Goal: Task Accomplishment & Management: Use online tool/utility

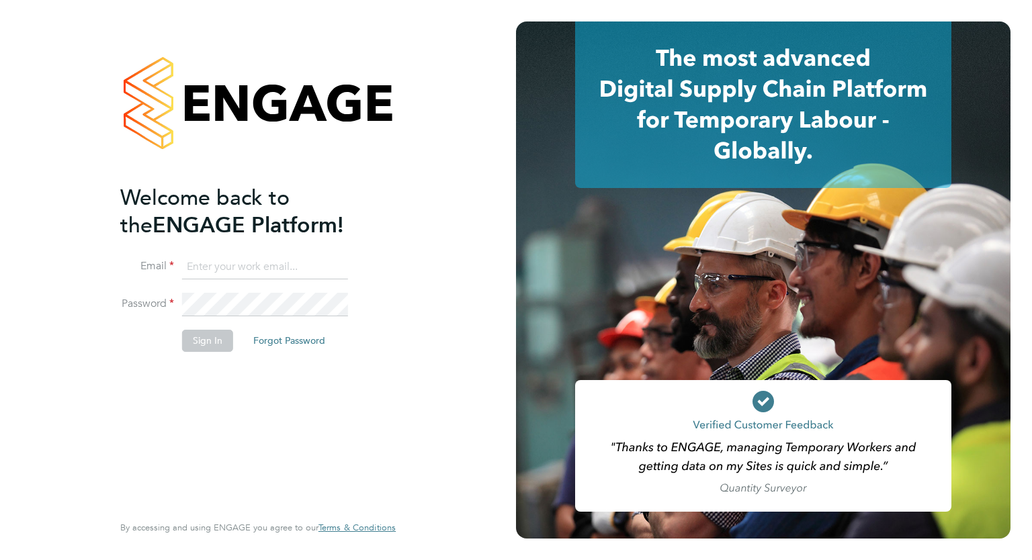
type input "[EMAIL_ADDRESS][DOMAIN_NAME]"
click at [199, 339] on button "Sign In" at bounding box center [207, 341] width 51 height 22
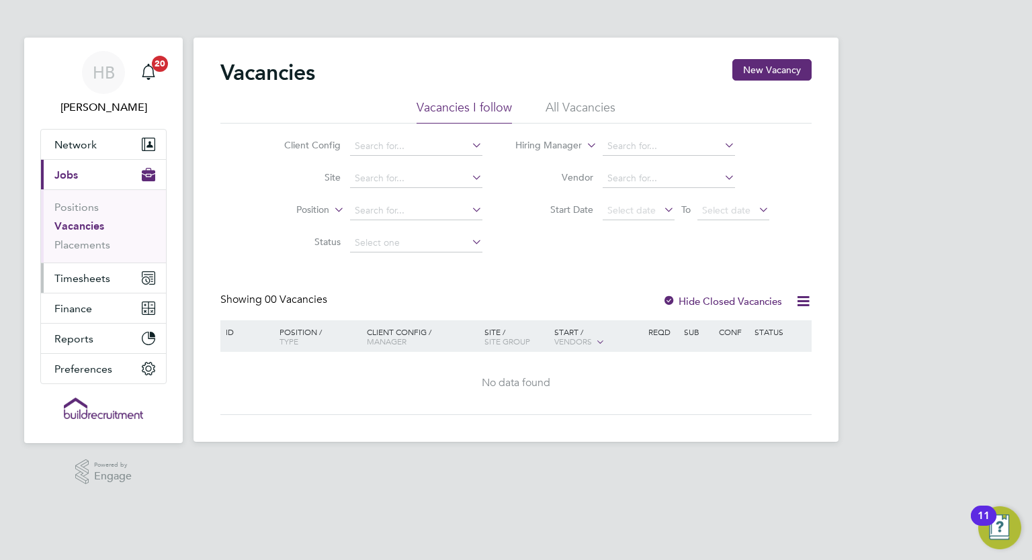
click at [108, 278] on span "Timesheets" at bounding box center [82, 278] width 56 height 13
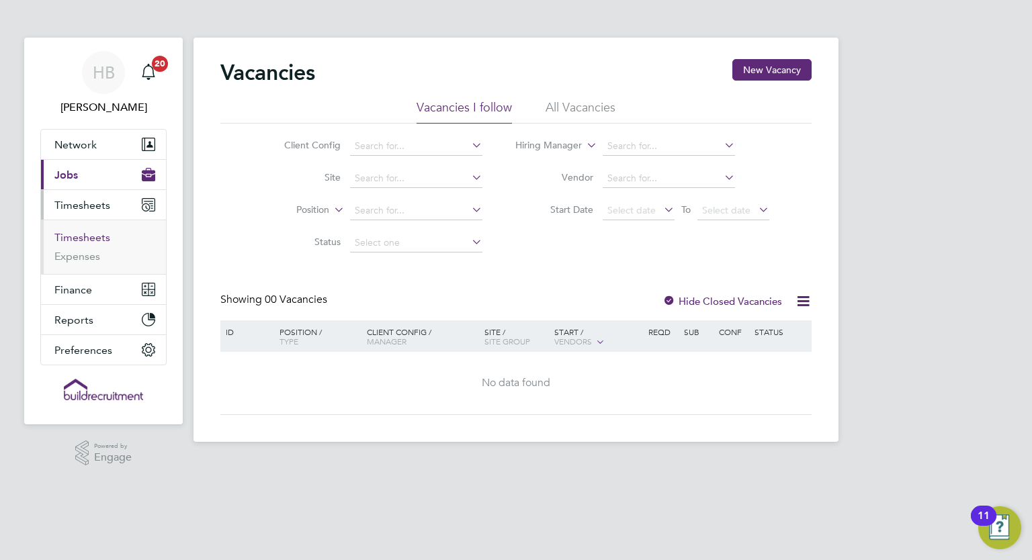
click at [80, 238] on link "Timesheets" at bounding box center [82, 237] width 56 height 13
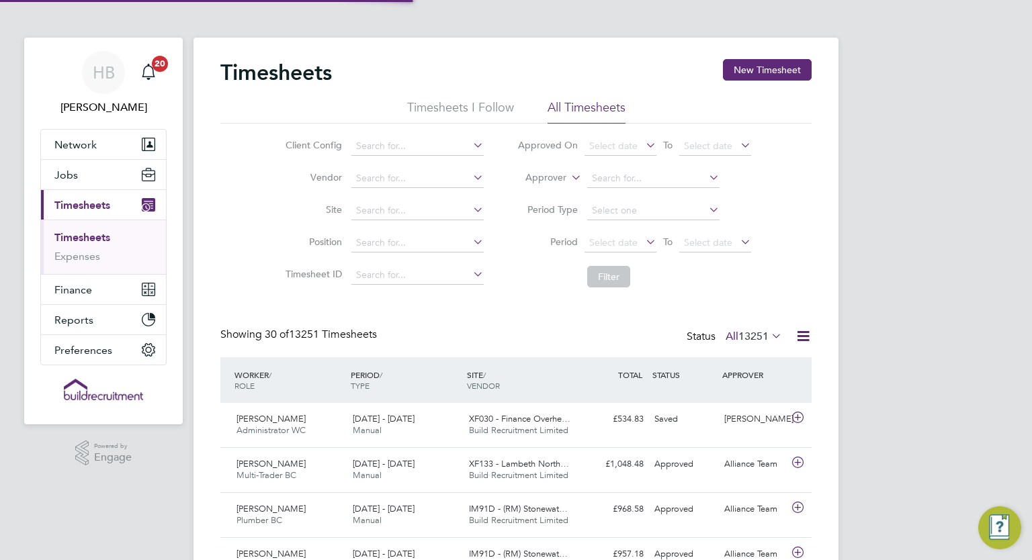
click at [556, 179] on label "Approver" at bounding box center [536, 177] width 60 height 13
click at [552, 192] on li "Worker" at bounding box center [534, 193] width 66 height 17
click at [594, 184] on input at bounding box center [653, 178] width 132 height 19
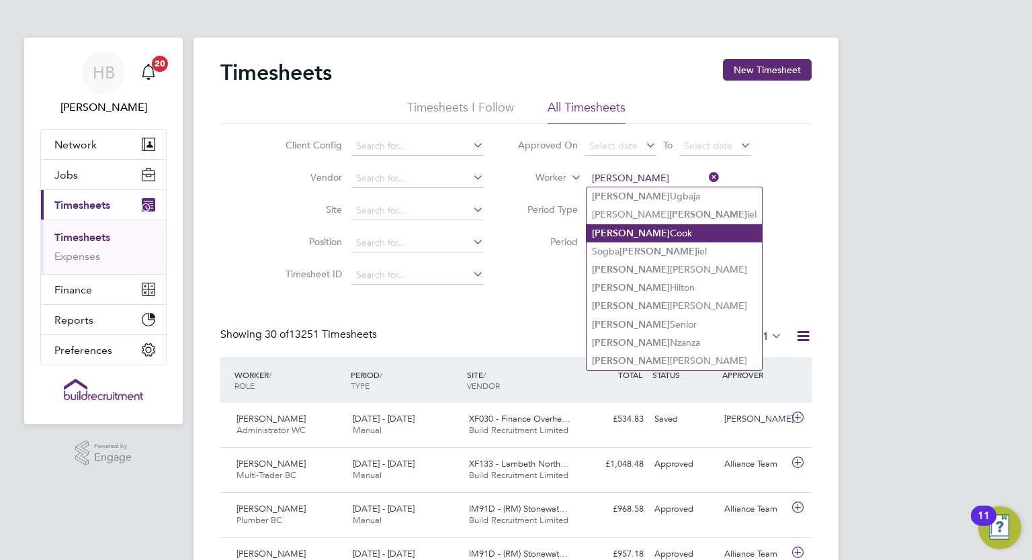
click at [622, 237] on b "Nathan" at bounding box center [631, 233] width 78 height 11
type input "Nathan Cook"
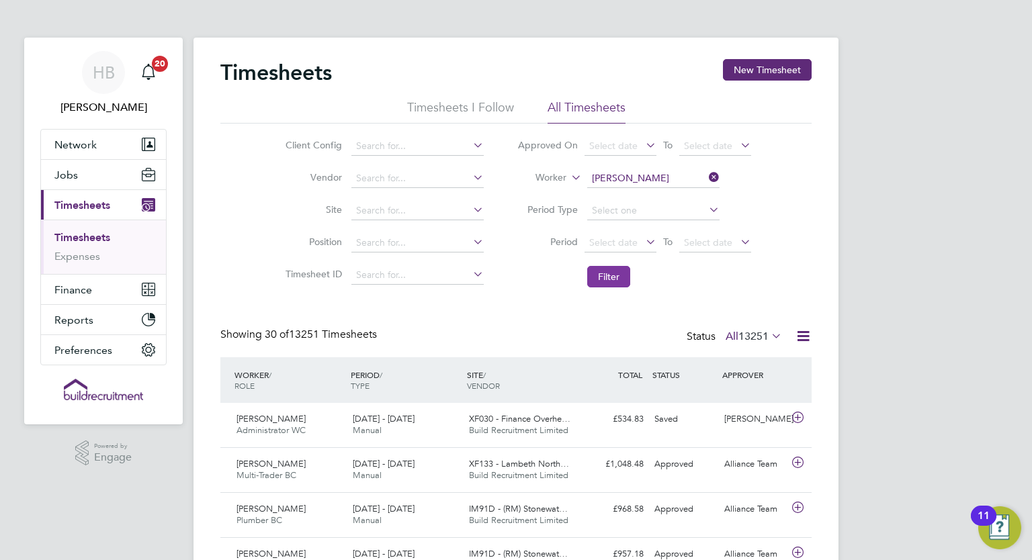
click at [610, 272] on button "Filter" at bounding box center [608, 277] width 43 height 22
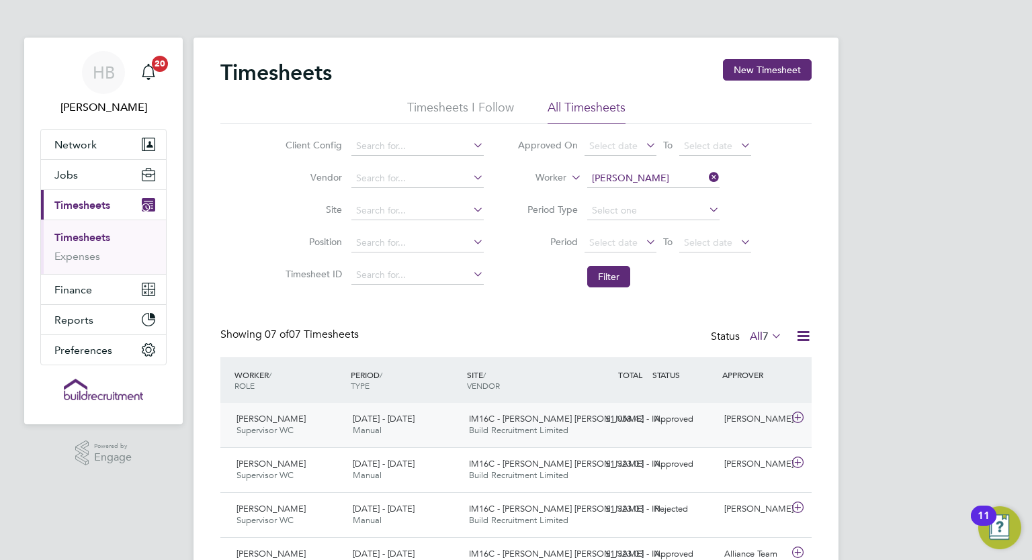
click at [731, 424] on div "Mark Sutton" at bounding box center [754, 420] width 70 height 22
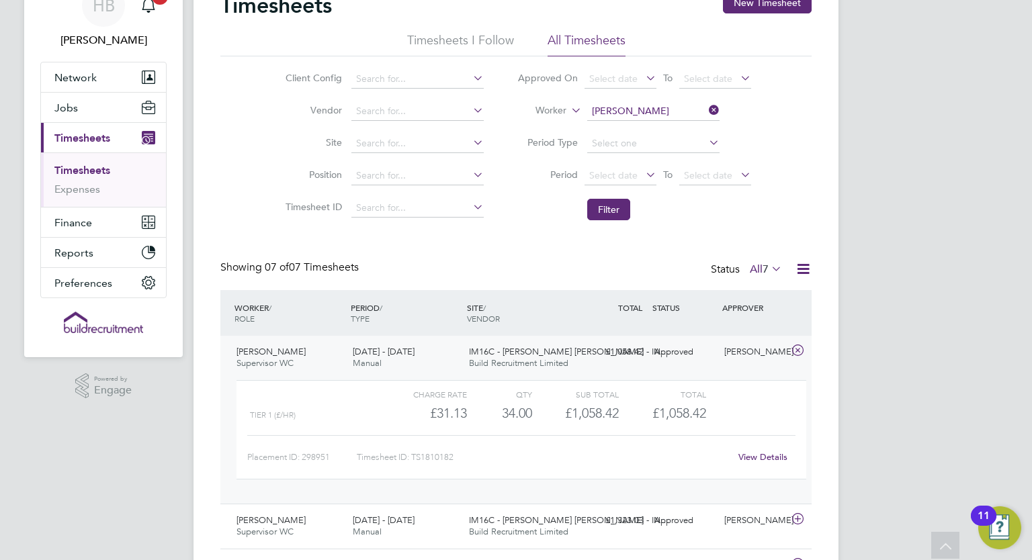
click at [753, 459] on link "View Details" at bounding box center [763, 457] width 49 height 11
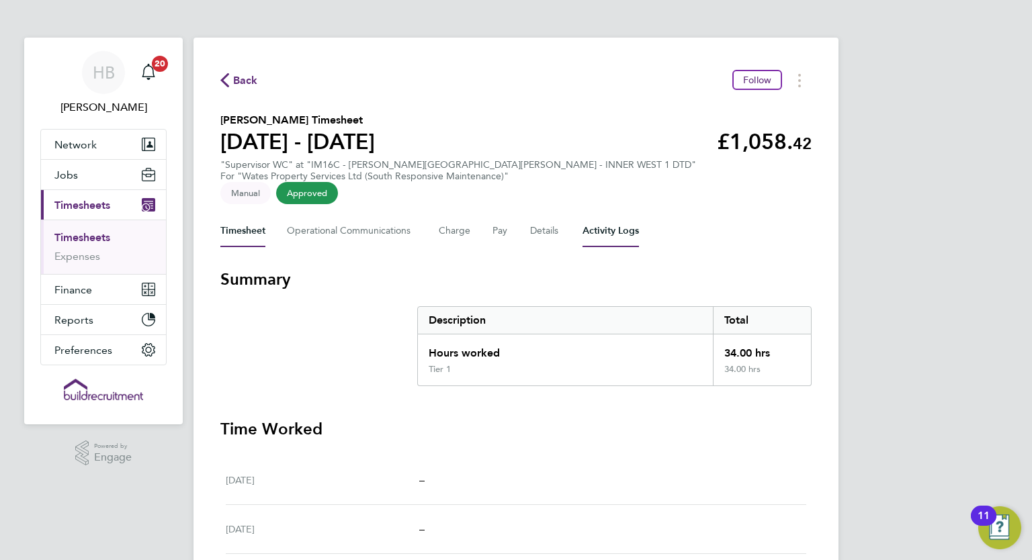
click at [616, 218] on Logs-tab "Activity Logs" at bounding box center [611, 231] width 56 height 32
